Goal: Contribute content

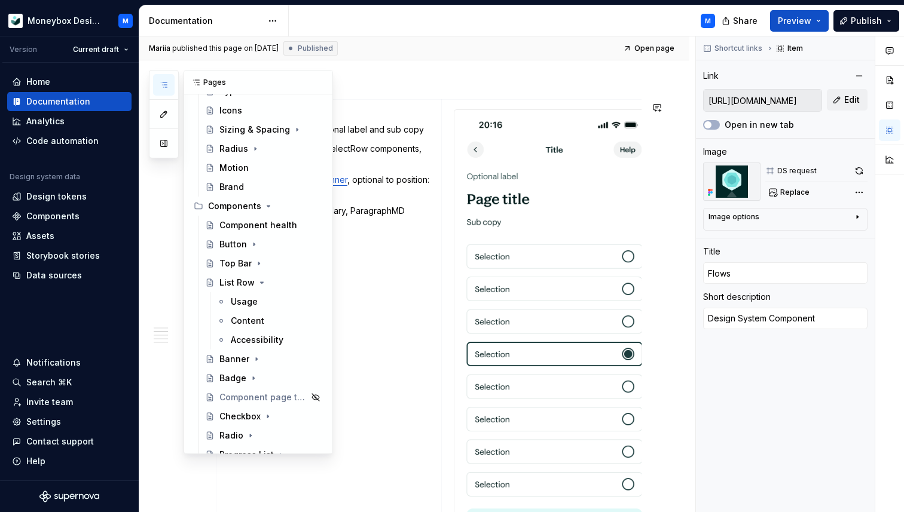
scroll to position [108, 0]
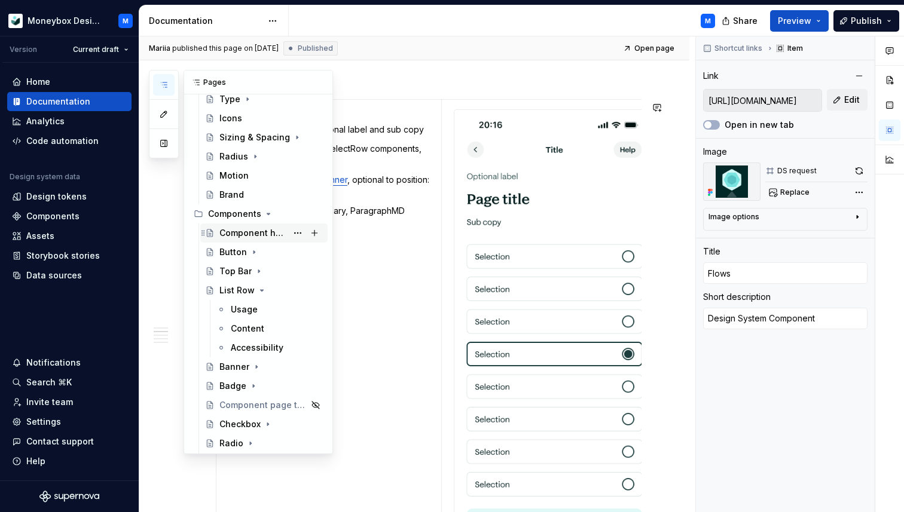
click at [261, 233] on div "Component health" at bounding box center [253, 233] width 68 height 12
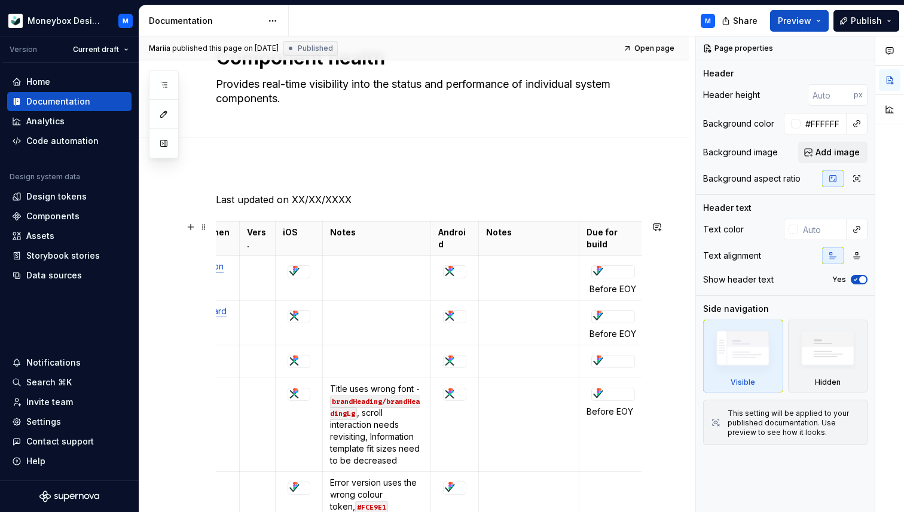
scroll to position [62, 0]
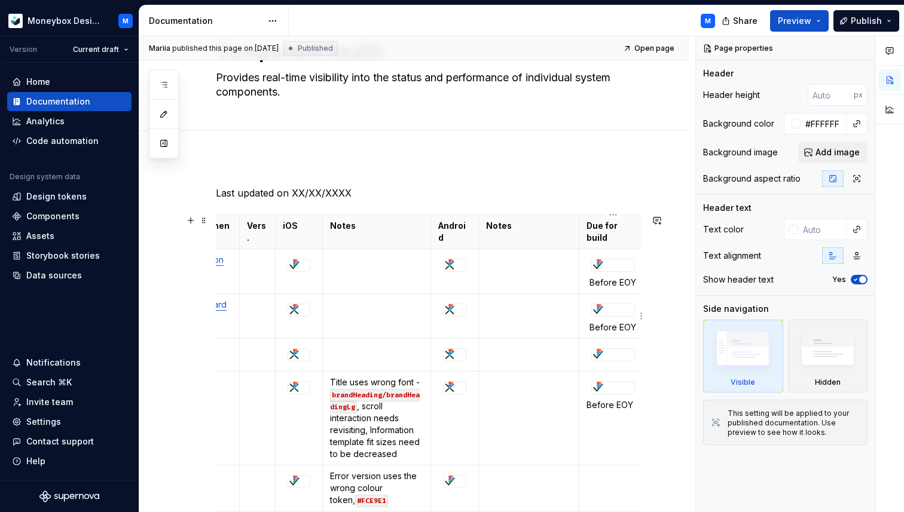
click at [590, 326] on p "Before EOY" at bounding box center [612, 328] width 53 height 12
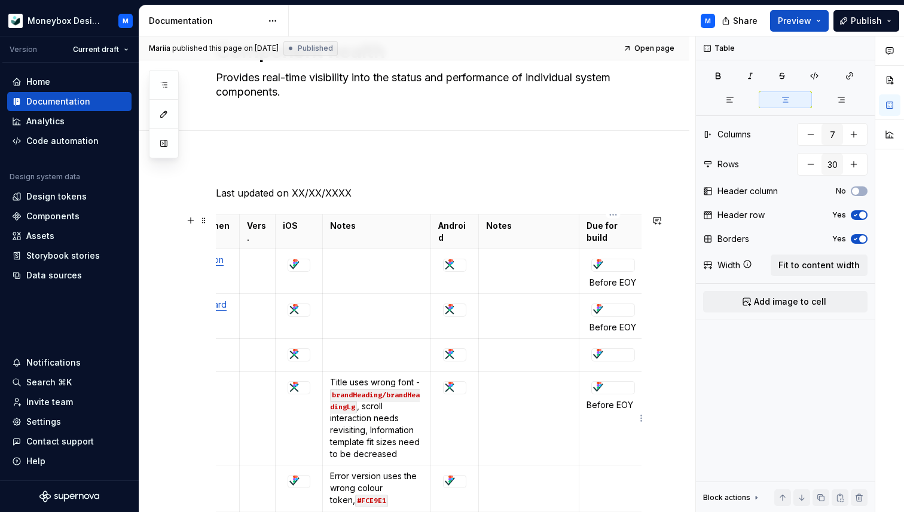
click at [589, 402] on p "Before EOY" at bounding box center [612, 405] width 53 height 12
click at [608, 327] on p "Before EOY" at bounding box center [612, 328] width 53 height 12
click at [605, 403] on p "Before EOY" at bounding box center [612, 405] width 53 height 12
click at [606, 333] on td "Before EOY" at bounding box center [612, 316] width 68 height 45
click at [608, 326] on p "Before EOY" at bounding box center [612, 328] width 53 height 12
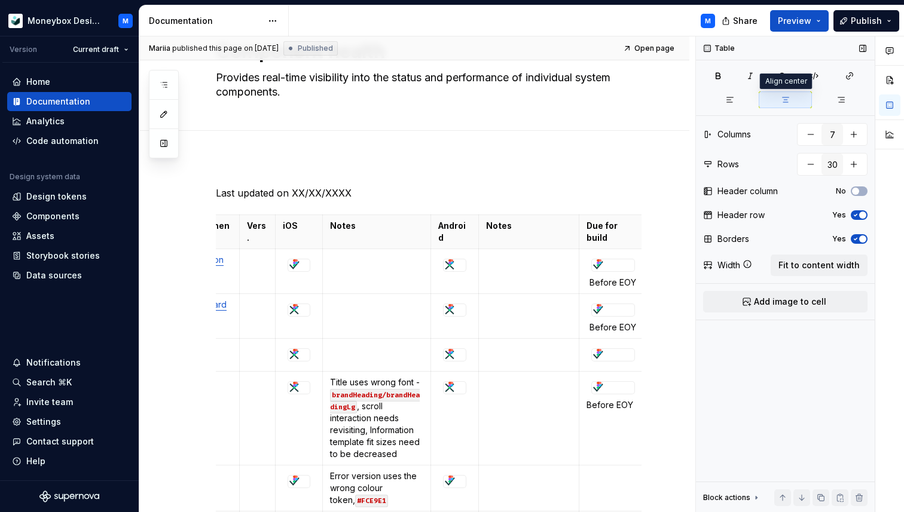
click at [787, 96] on icon "button" at bounding box center [785, 100] width 10 height 10
click at [758, 98] on button "button" at bounding box center [784, 99] width 53 height 17
click at [734, 102] on icon "button" at bounding box center [730, 100] width 10 height 10
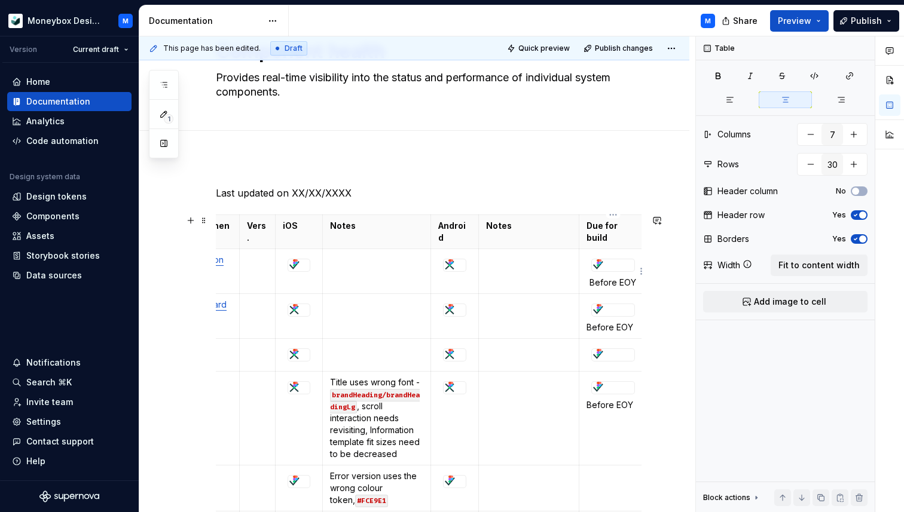
click at [608, 286] on p "Before EOY" at bounding box center [612, 283] width 53 height 12
click at [721, 102] on button "button" at bounding box center [729, 99] width 53 height 17
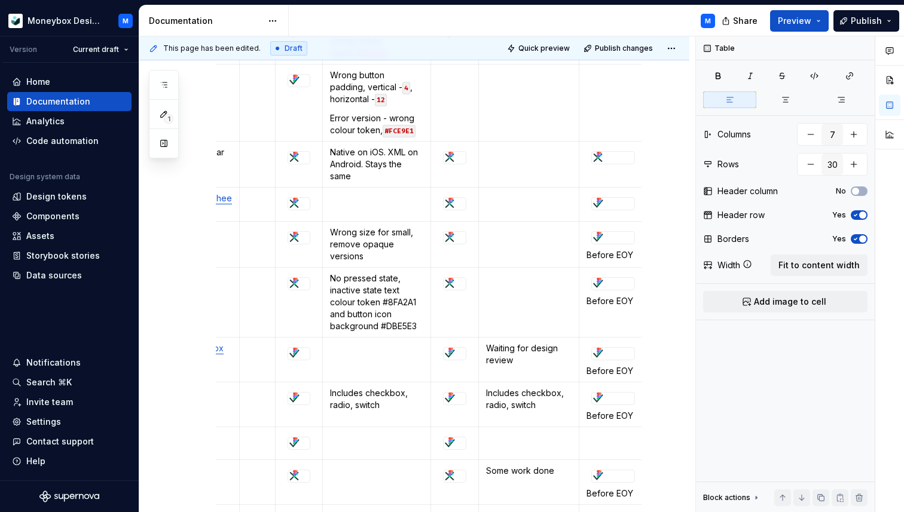
scroll to position [513, 0]
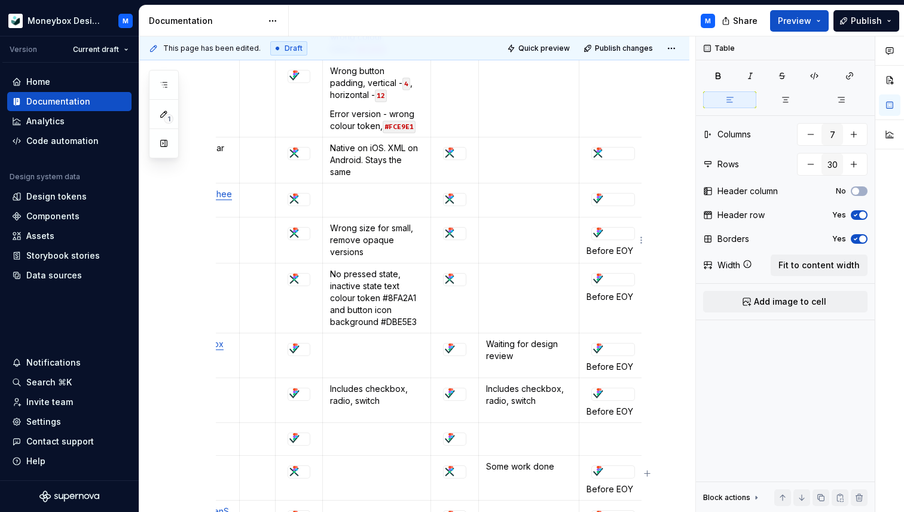
click at [606, 250] on p "Before EOY" at bounding box center [612, 251] width 53 height 12
click at [729, 96] on icon "button" at bounding box center [730, 100] width 10 height 10
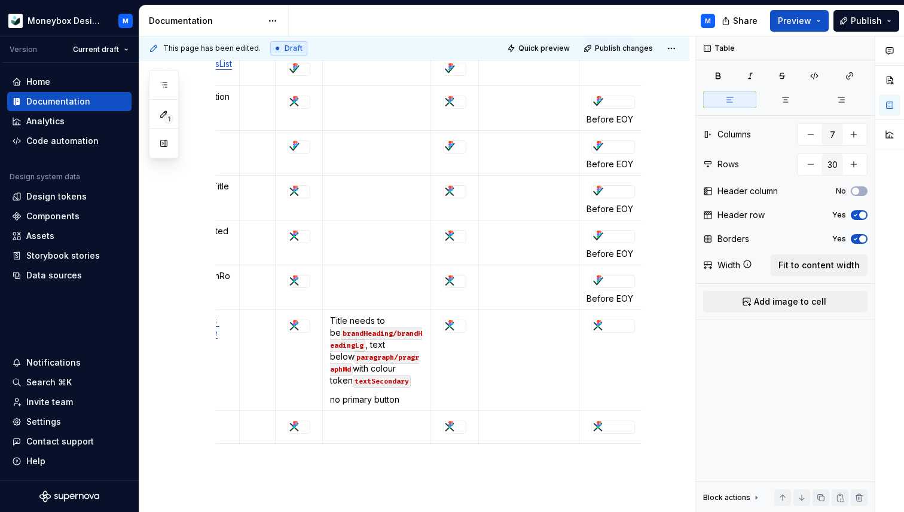
scroll to position [1297, 0]
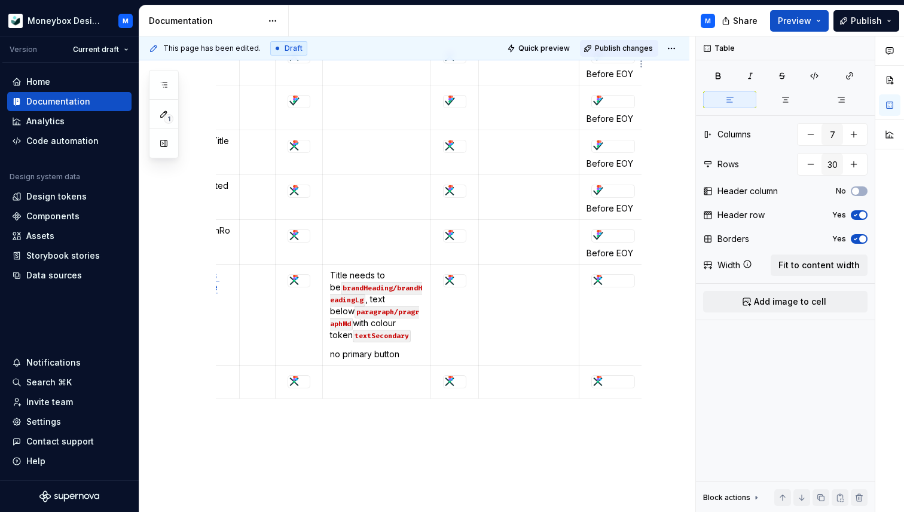
click at [617, 49] on span "Publish changes" at bounding box center [624, 49] width 58 height 10
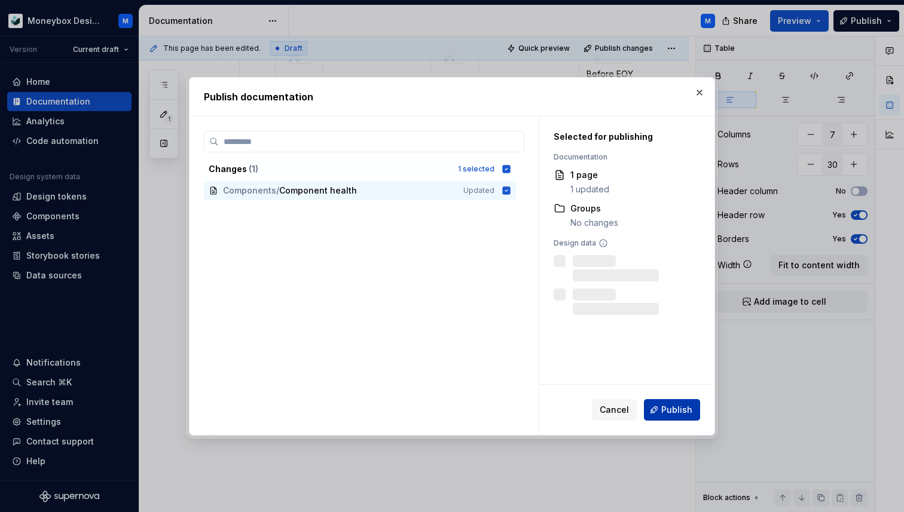
click at [682, 412] on span "Publish" at bounding box center [676, 410] width 31 height 12
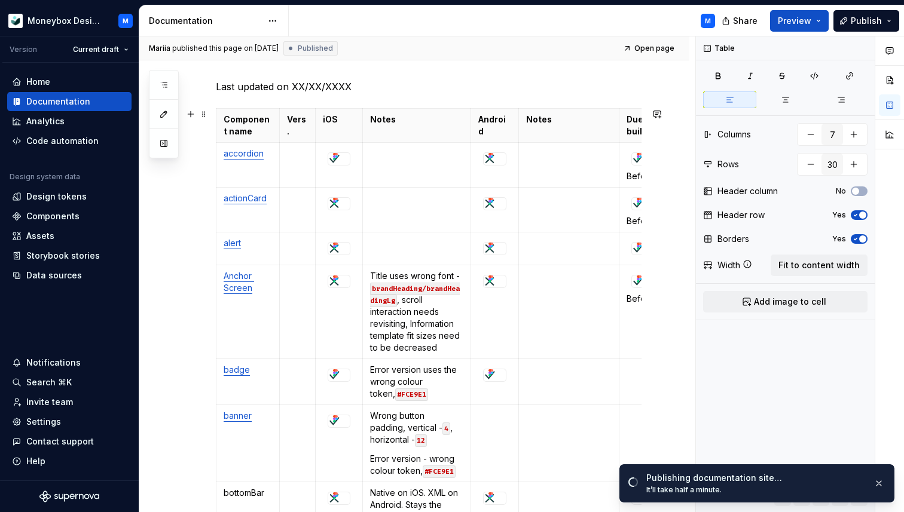
scroll to position [166, 0]
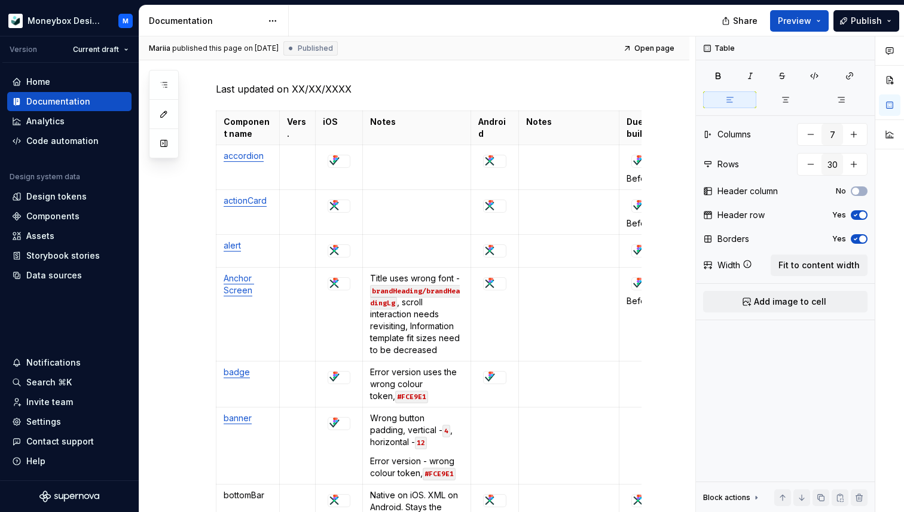
type textarea "*"
